Goal: Communication & Community: Ask a question

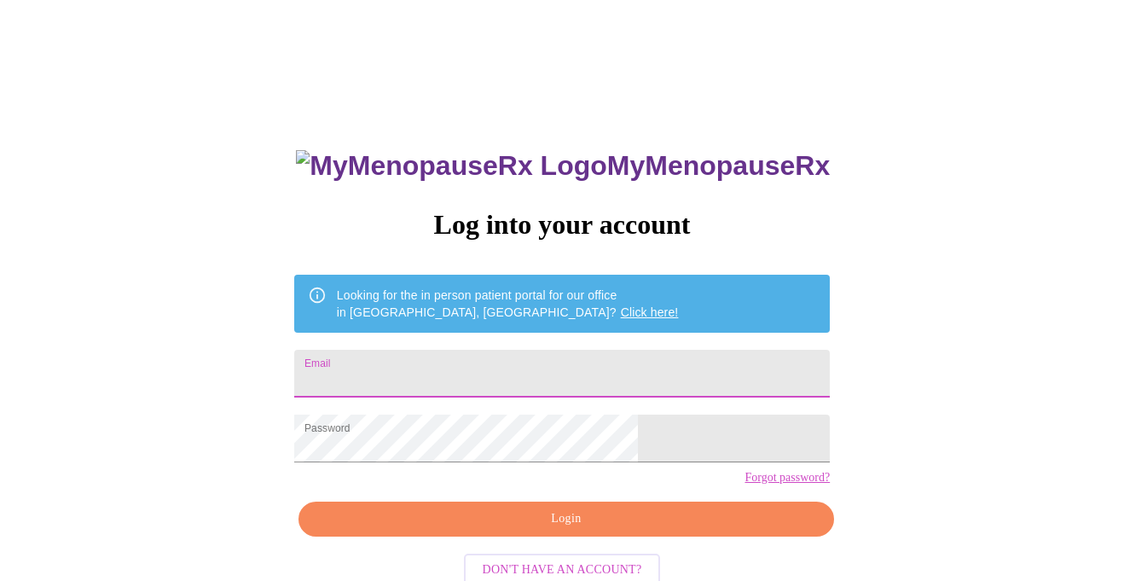
click at [567, 362] on input "Email" at bounding box center [562, 374] width 536 height 48
type input "[EMAIL_ADDRESS][DOMAIN_NAME]"
click at [594, 569] on div "MyMenopauseRx Log into your account Looking for the in person patient portal fo…" at bounding box center [562, 413] width 570 height 581
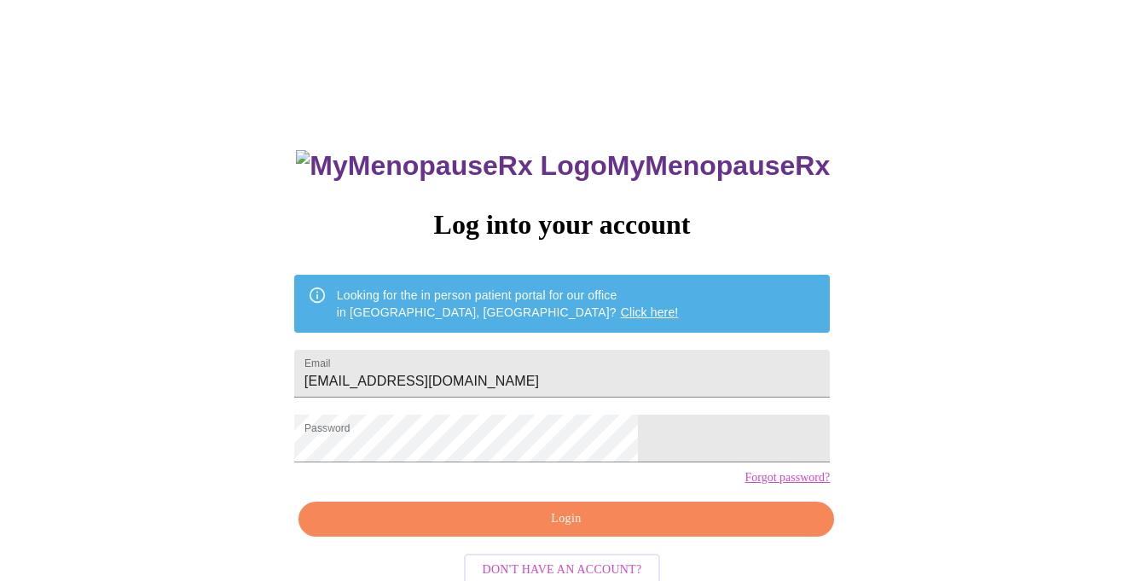
click at [594, 566] on div "MyMenopauseRx Log into your account Looking for the in person patient portal fo…" at bounding box center [562, 413] width 570 height 581
click at [626, 530] on span "Login" at bounding box center [566, 518] width 496 height 21
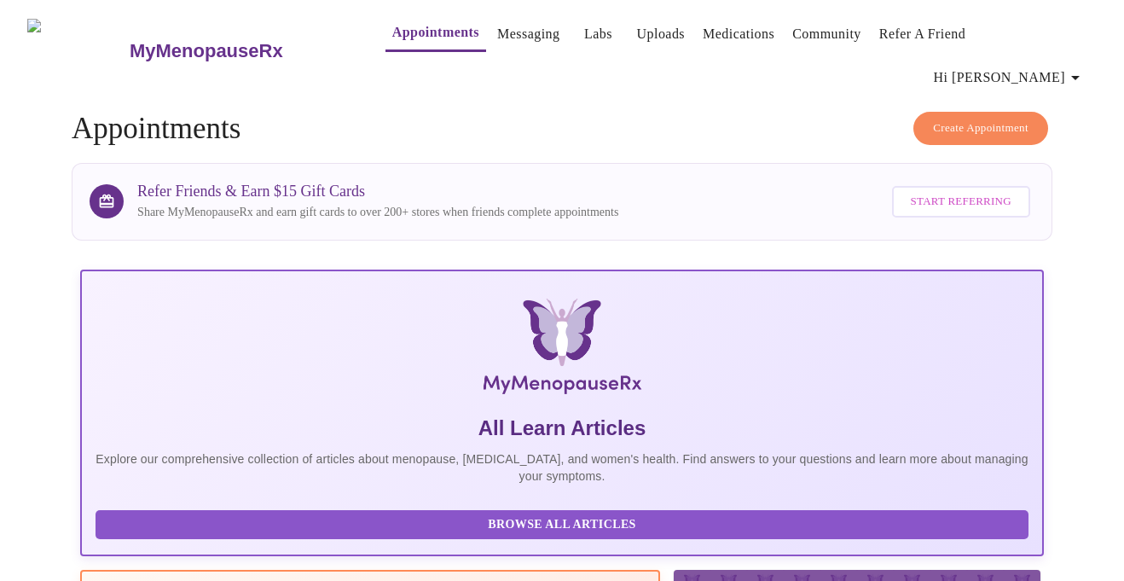
click at [746, 38] on link "Medications" at bounding box center [739, 34] width 72 height 24
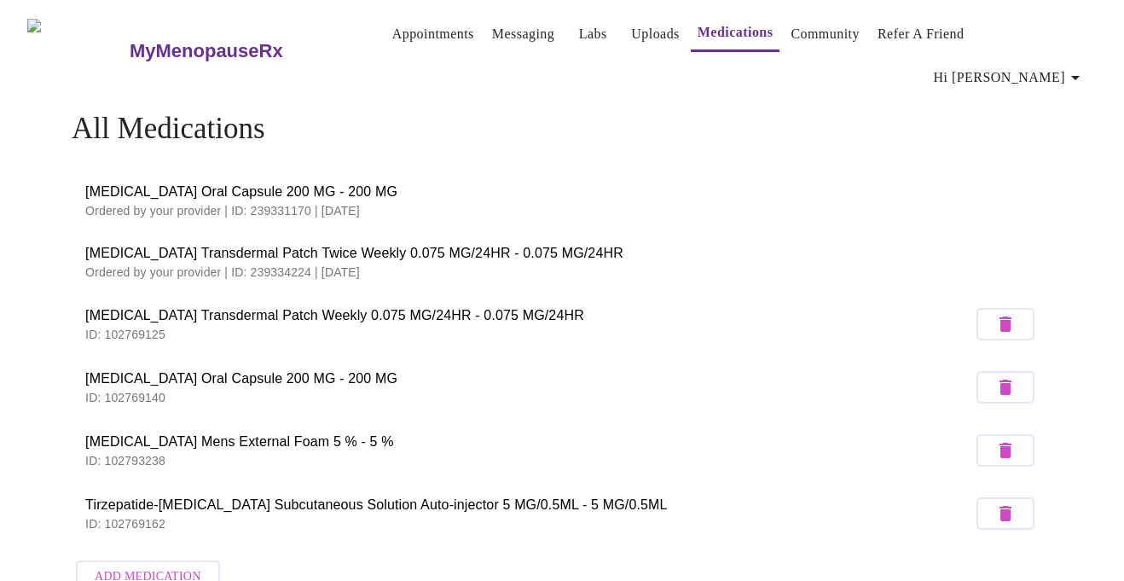
click at [153, 182] on span "[MEDICAL_DATA] Oral Capsule 200 MG - 200 MG" at bounding box center [562, 192] width 954 height 20
click at [394, 45] on link "Appointments" at bounding box center [433, 34] width 82 height 24
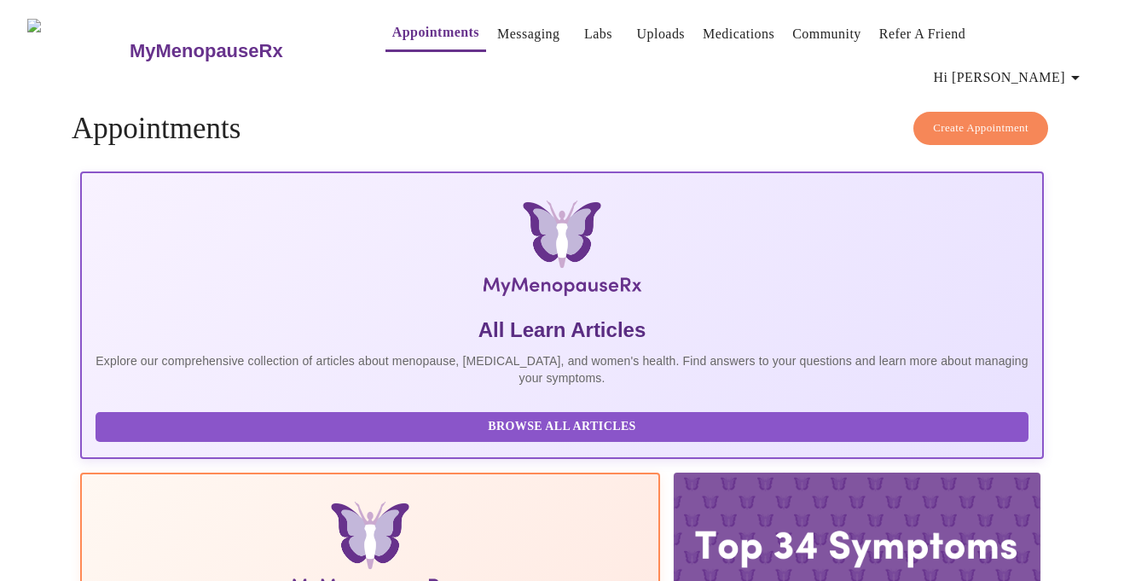
click at [497, 32] on link "Messaging" at bounding box center [528, 34] width 62 height 24
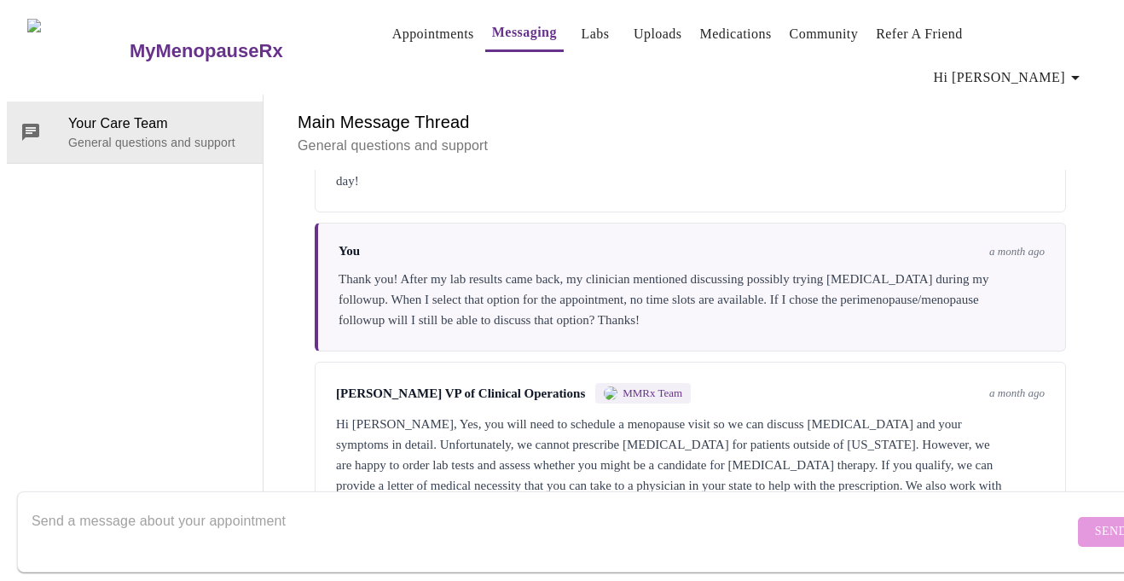
click at [1030, 66] on span "Hi [PERSON_NAME]" at bounding box center [1010, 78] width 152 height 24
click at [418, 39] on div at bounding box center [562, 290] width 1124 height 581
click at [418, 34] on link "Appointments" at bounding box center [433, 34] width 82 height 24
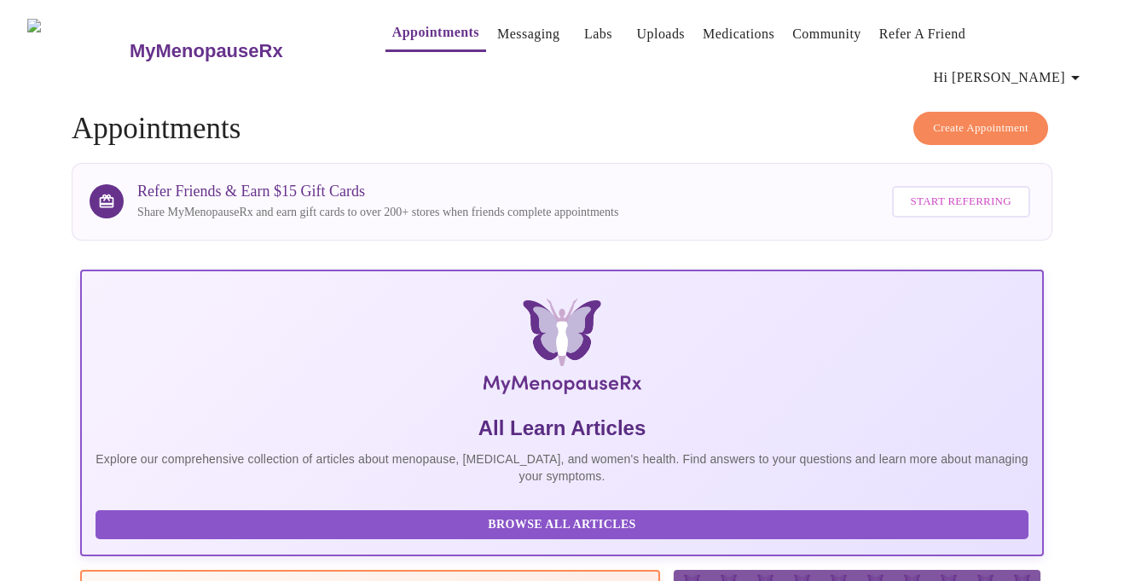
click at [497, 30] on link "Messaging" at bounding box center [528, 34] width 62 height 24
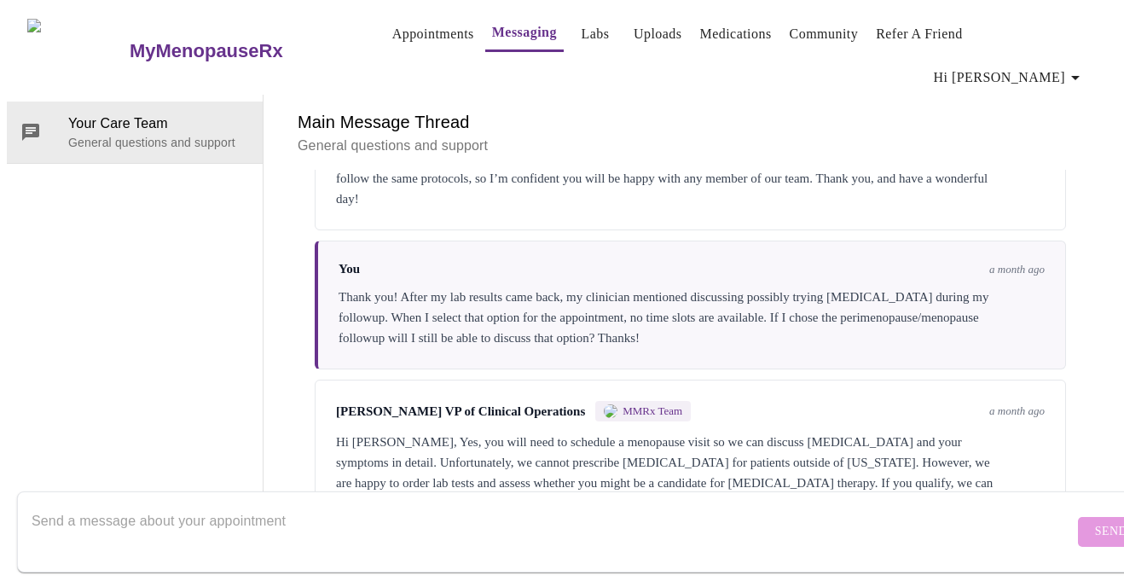
scroll to position [1121, 0]
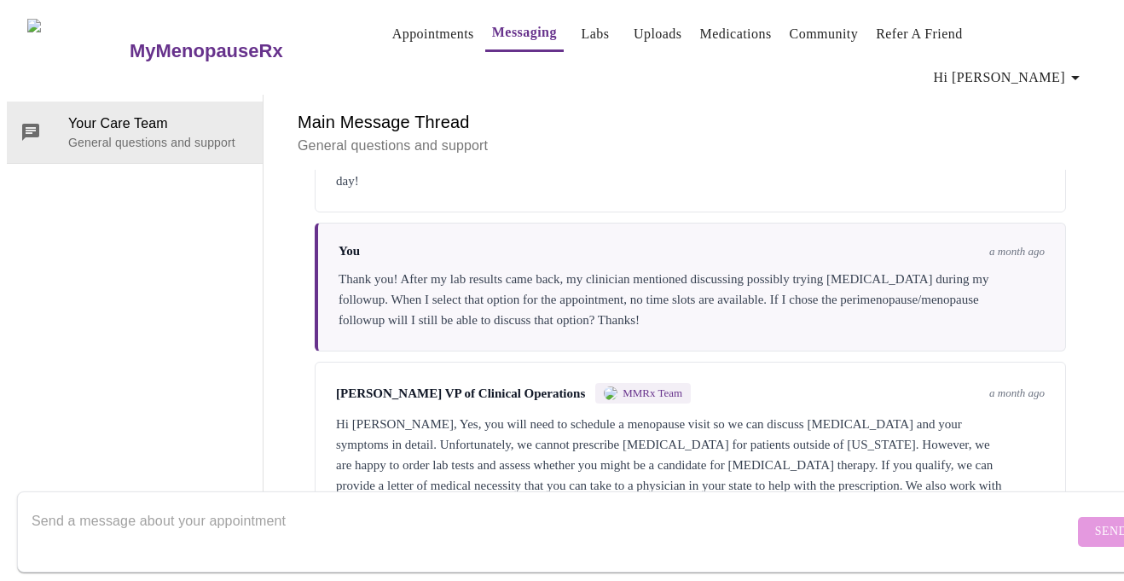
click at [558, 504] on textarea "Send a message about your appointment" at bounding box center [553, 531] width 1042 height 55
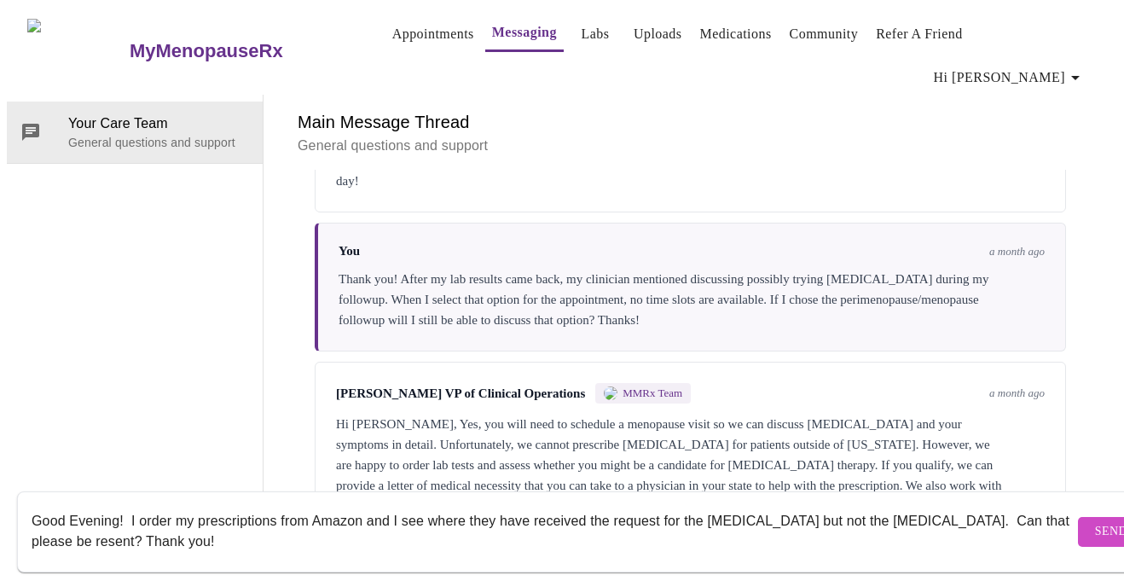
type textarea "Good Evening! I order my prescriptions from Amazon and I see where they have re…"
click at [1095, 521] on span "Send" at bounding box center [1111, 531] width 32 height 21
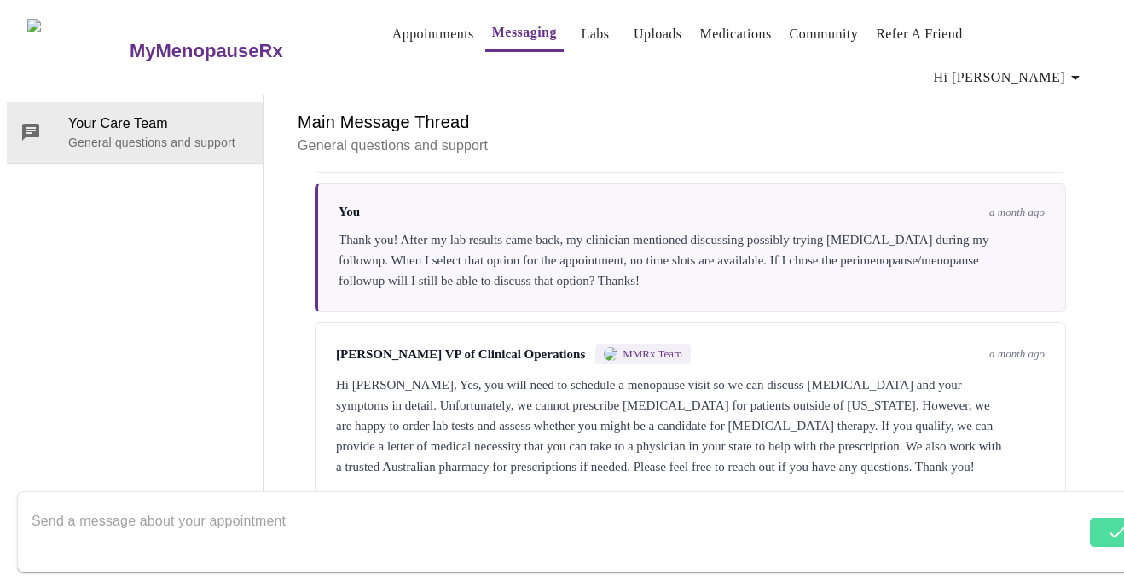
scroll to position [1244, 0]
